Goal: Transaction & Acquisition: Book appointment/travel/reservation

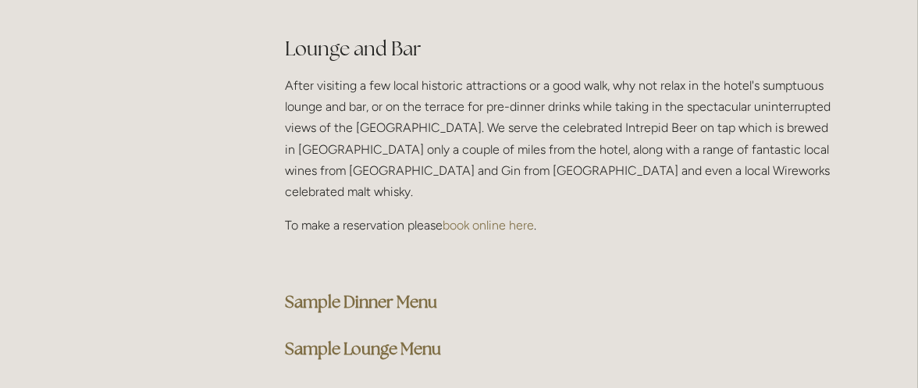
scroll to position [3967, 0]
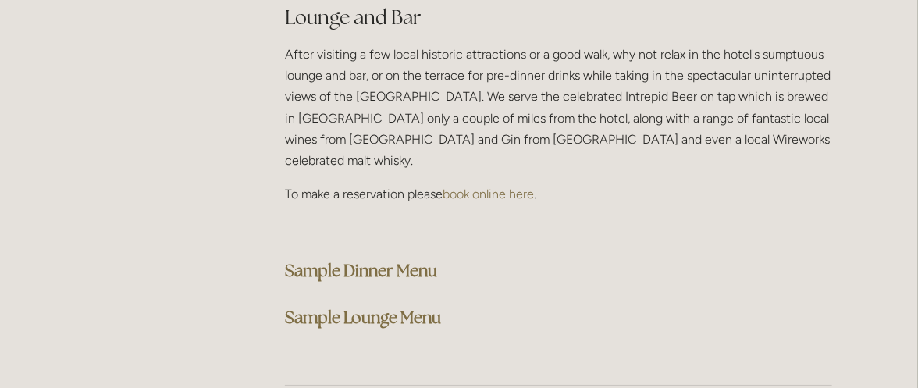
click at [390, 260] on strong "Sample Dinner Menu" at bounding box center [361, 270] width 152 height 21
click at [375, 307] on strong "Sample Lounge Menu" at bounding box center [363, 317] width 156 height 21
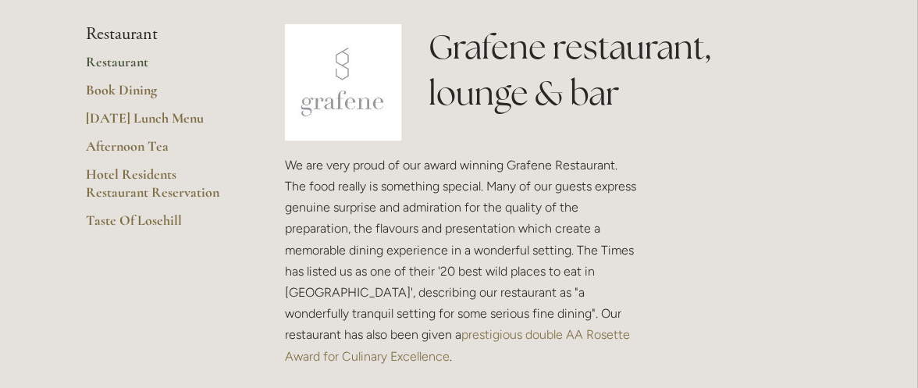
scroll to position [294, 0]
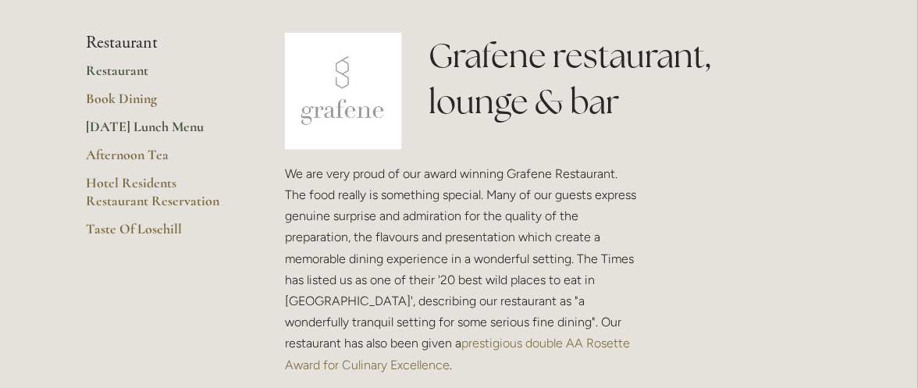
click at [166, 132] on link "[DATE] Lunch Menu" at bounding box center [160, 132] width 149 height 28
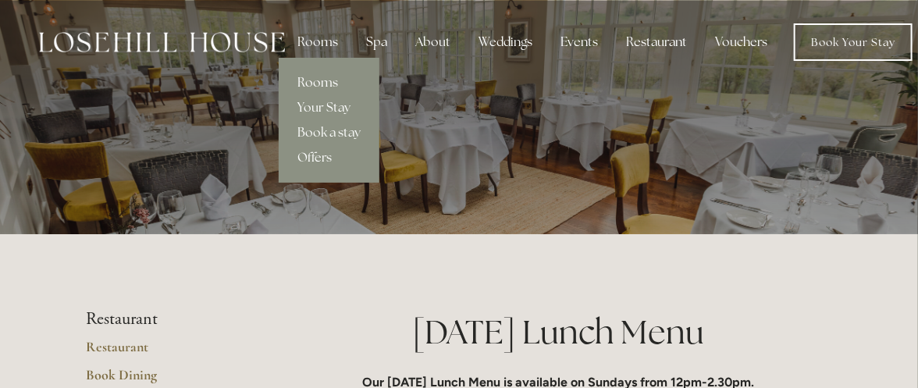
click at [328, 84] on link "Rooms" at bounding box center [329, 82] width 101 height 25
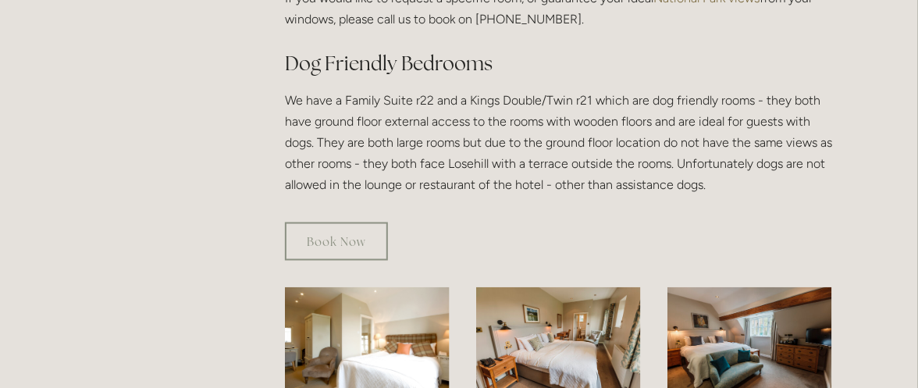
scroll to position [790, 0]
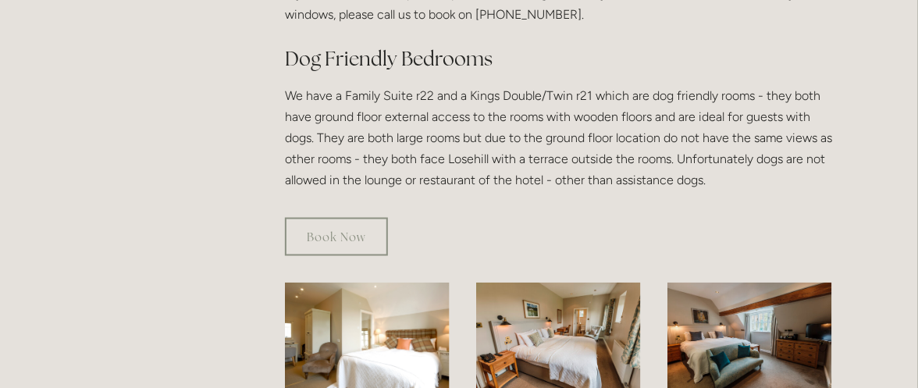
click at [365, 220] on link "Book Now" at bounding box center [336, 237] width 103 height 38
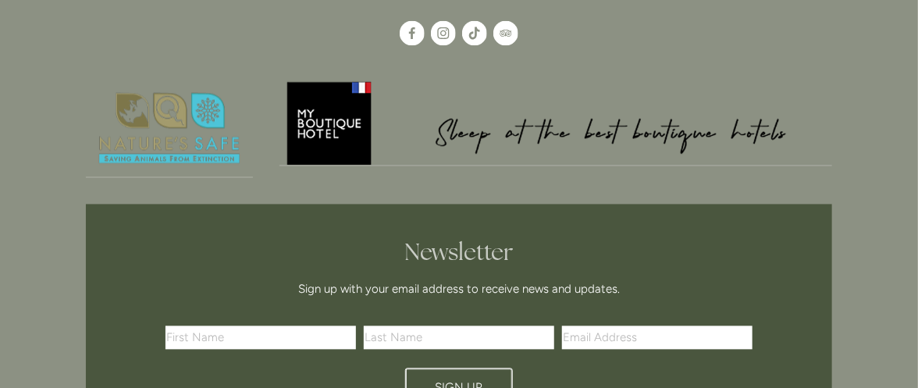
scroll to position [84, 0]
